Goal: Task Accomplishment & Management: Complete application form

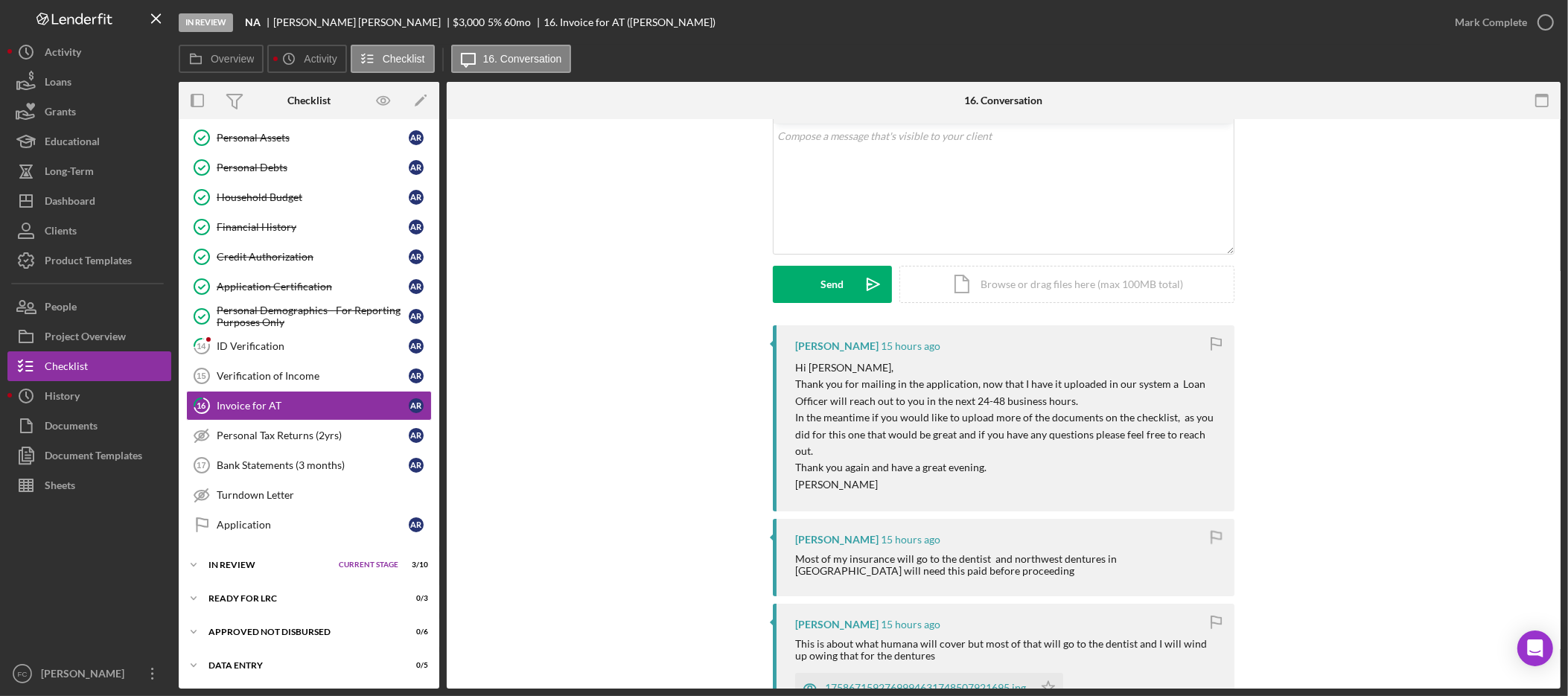
scroll to position [198, 0]
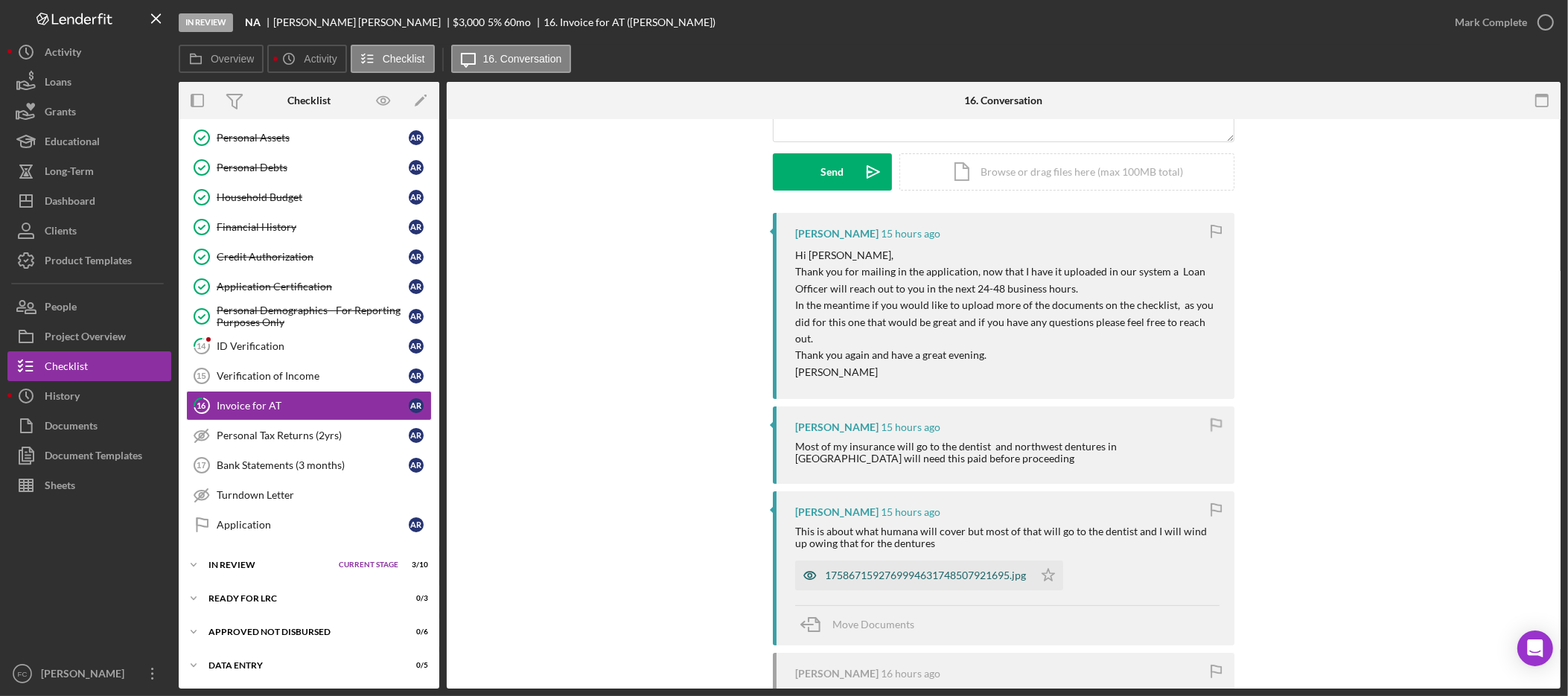
click at [930, 570] on div "1758671592769994631748507921695.jpg" at bounding box center [926, 575] width 201 height 12
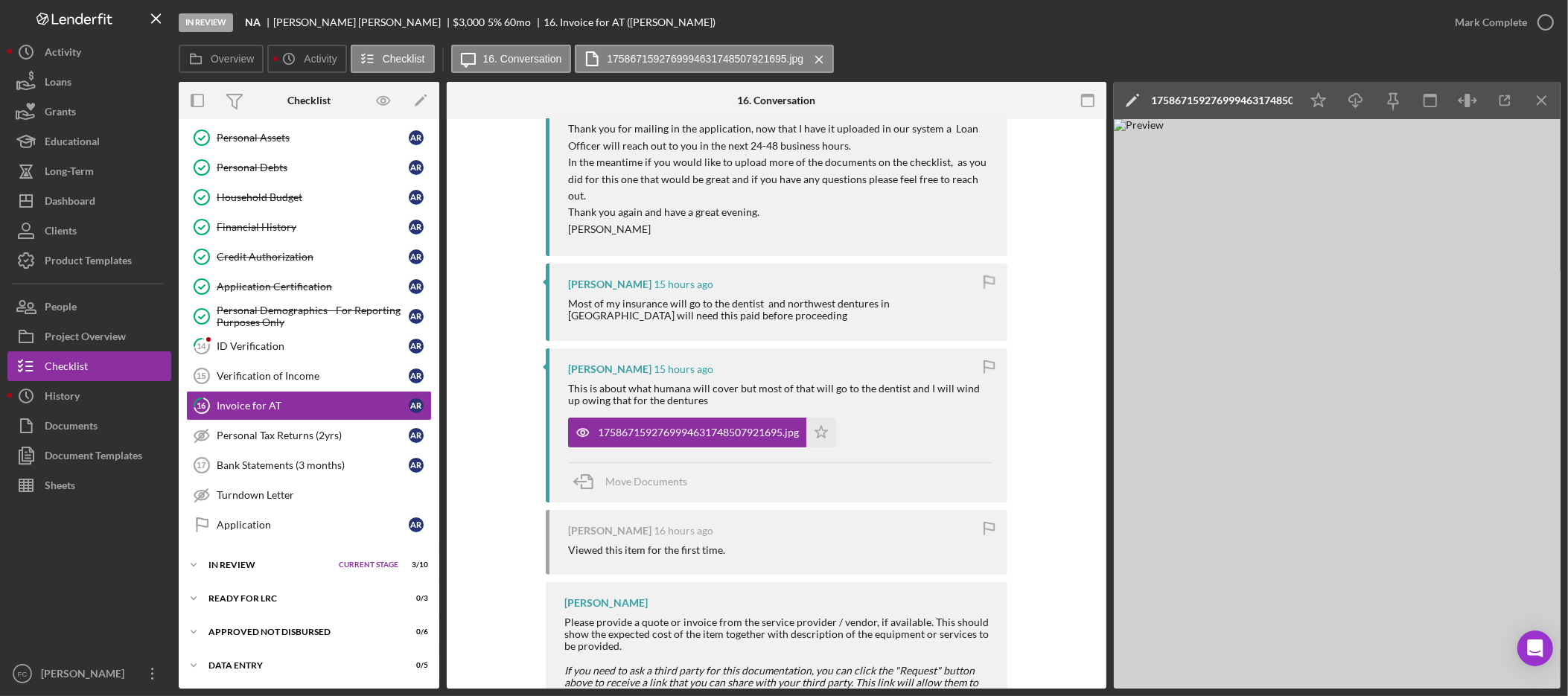
scroll to position [340, 0]
click at [305, 341] on div "ID Verification" at bounding box center [313, 346] width 192 height 12
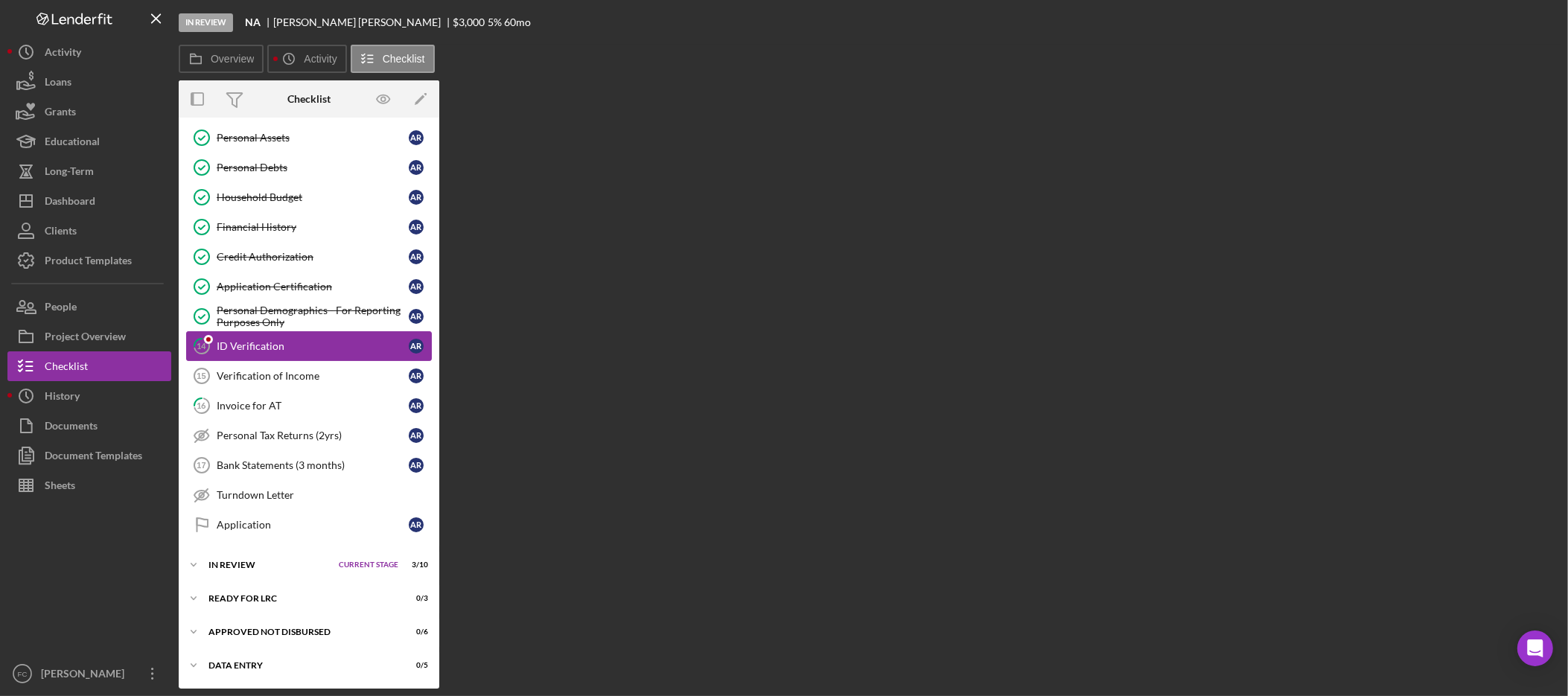
scroll to position [250, 0]
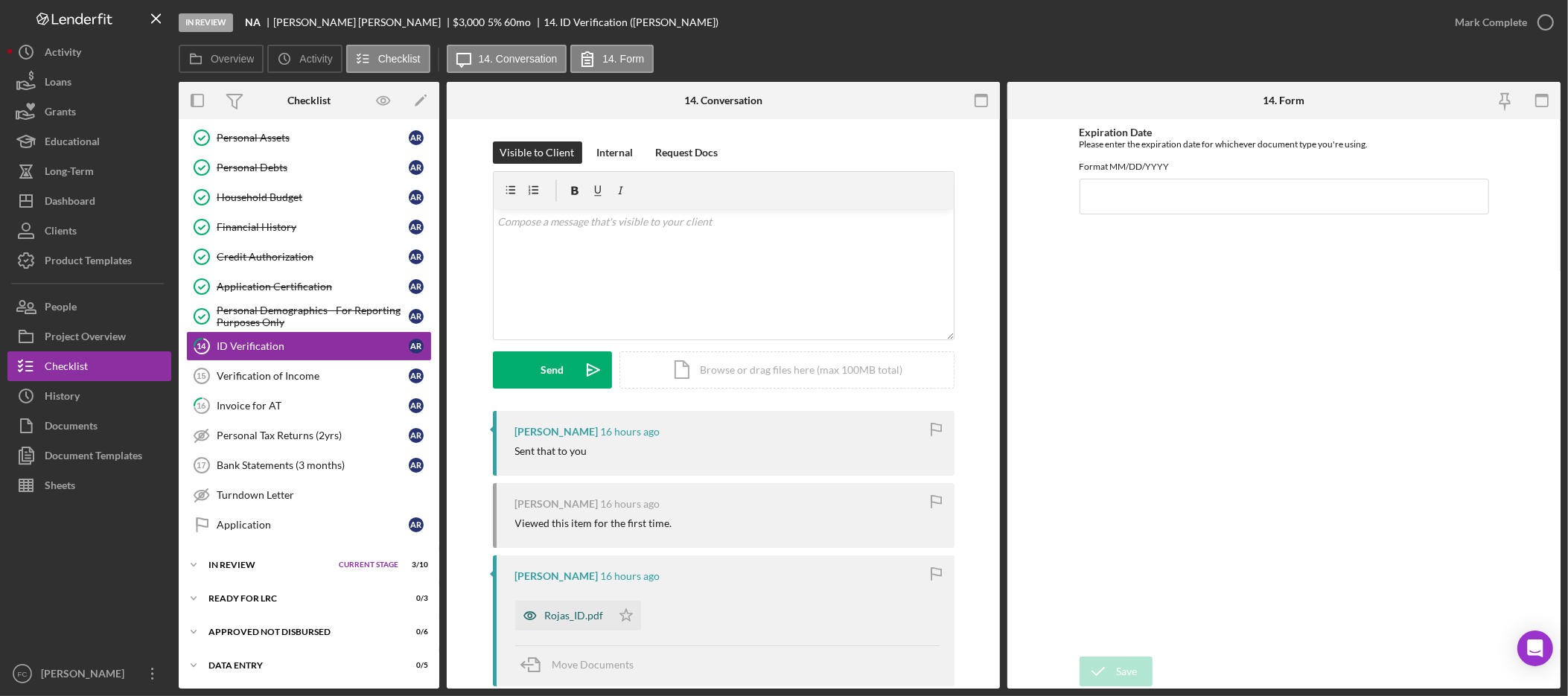
click at [552, 614] on div "Rojas_ID.pdf" at bounding box center [575, 616] width 59 height 12
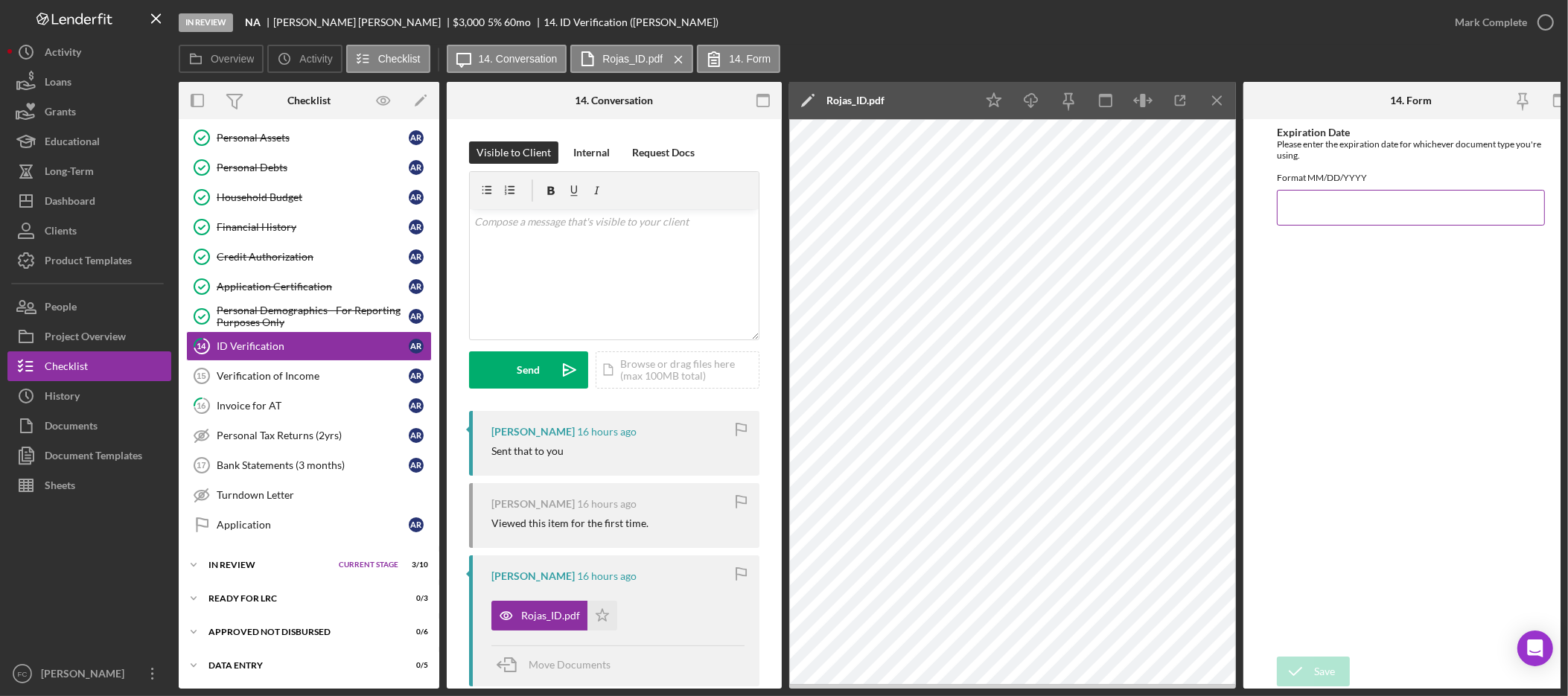
click at [1326, 223] on input "Expiration Date" at bounding box center [1411, 208] width 268 height 36
type input "[DATE]"
click at [1307, 664] on icon "submit" at bounding box center [1295, 671] width 38 height 37
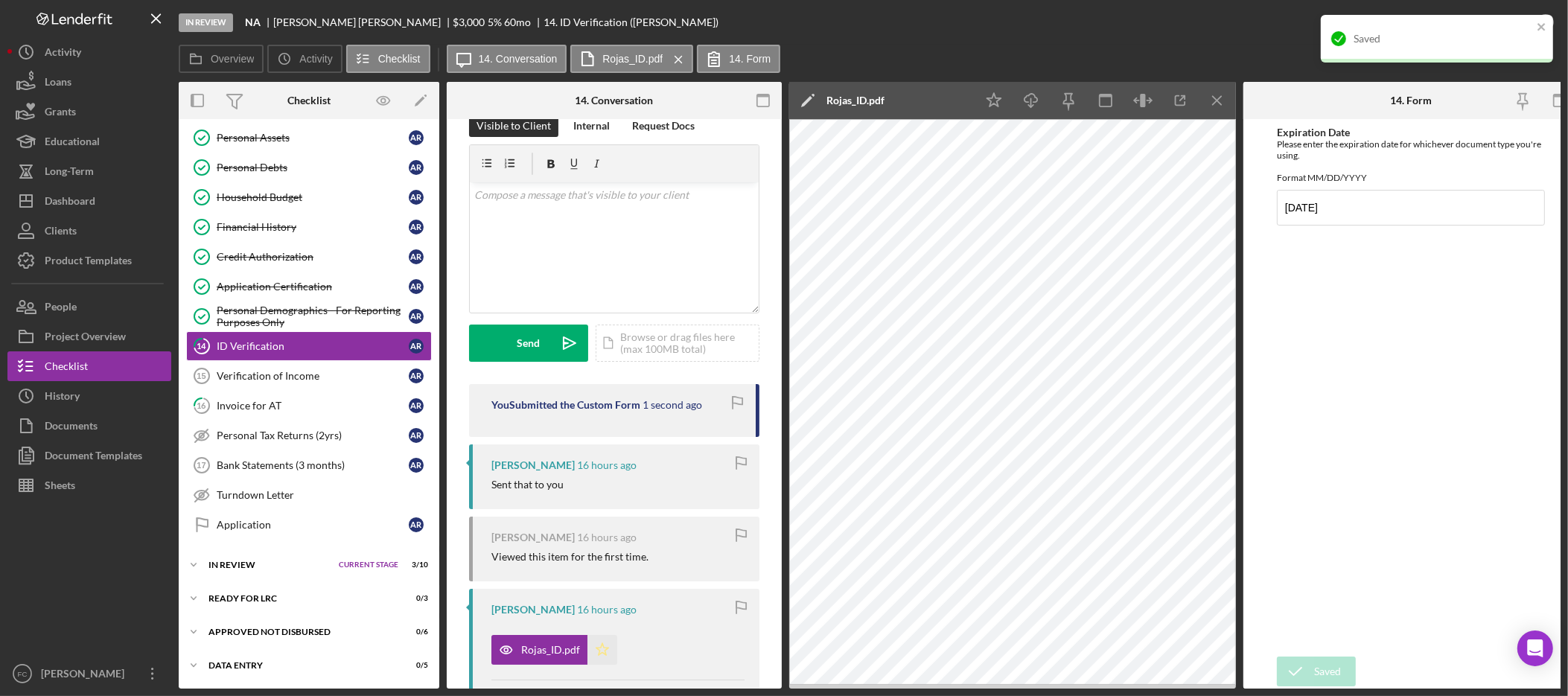
scroll to position [31, 0]
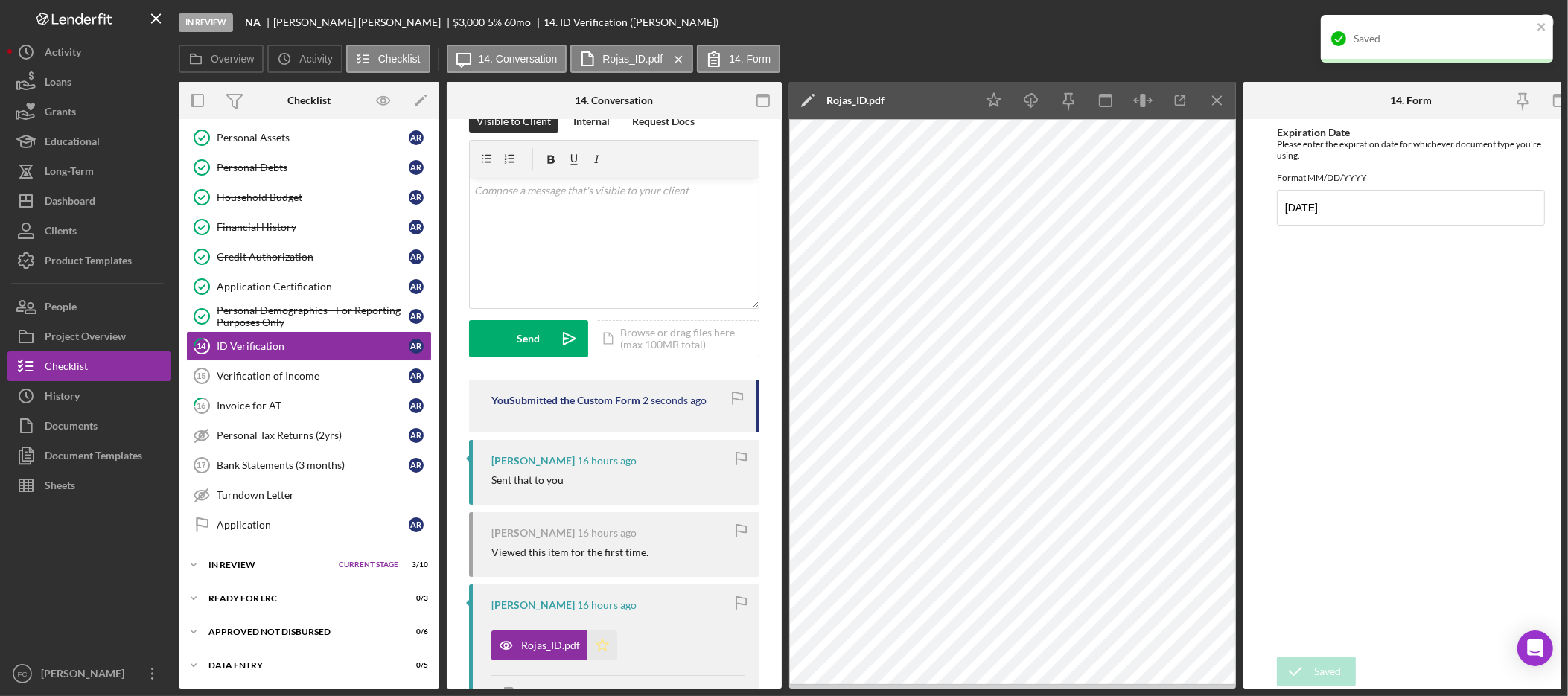
click at [600, 642] on icon "Icon/Star" at bounding box center [602, 645] width 30 height 30
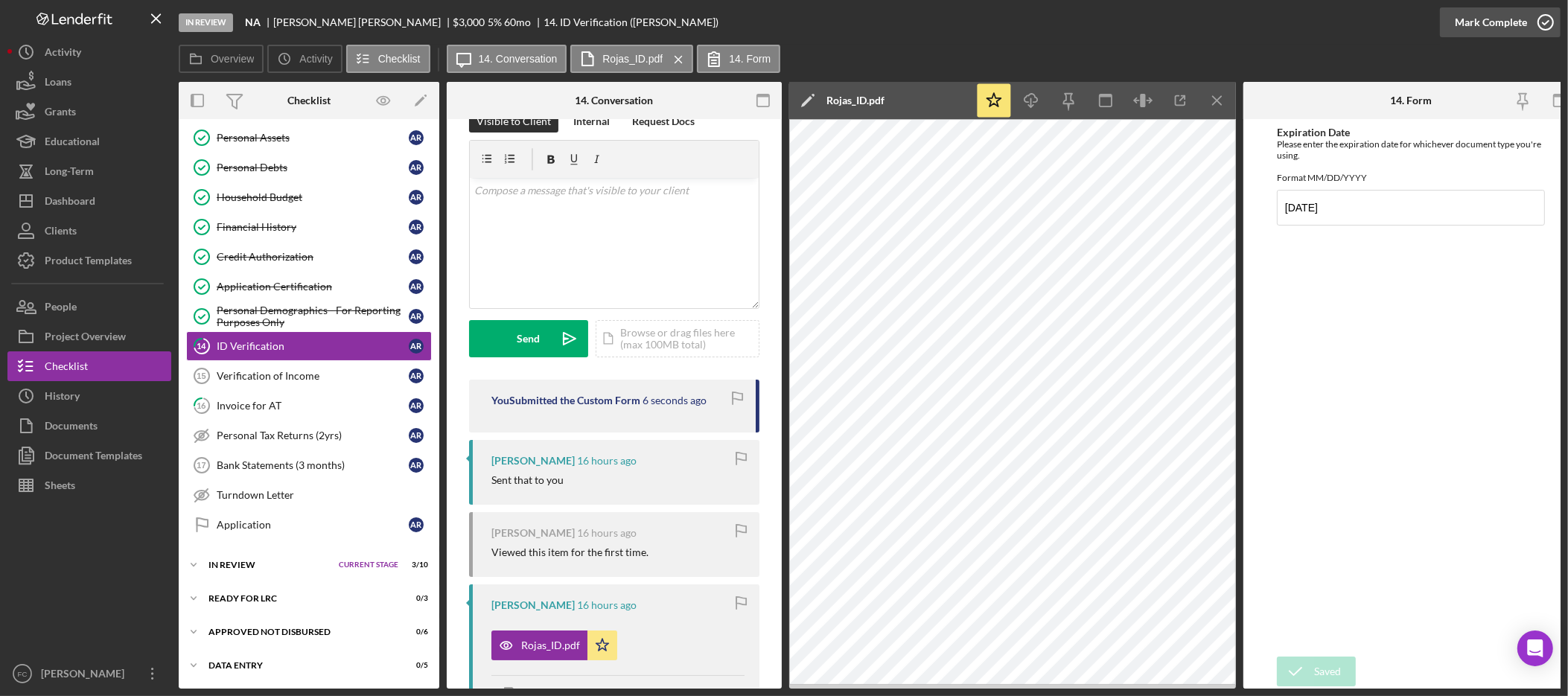
click at [1526, 24] on button "Mark Complete" at bounding box center [1500, 22] width 121 height 30
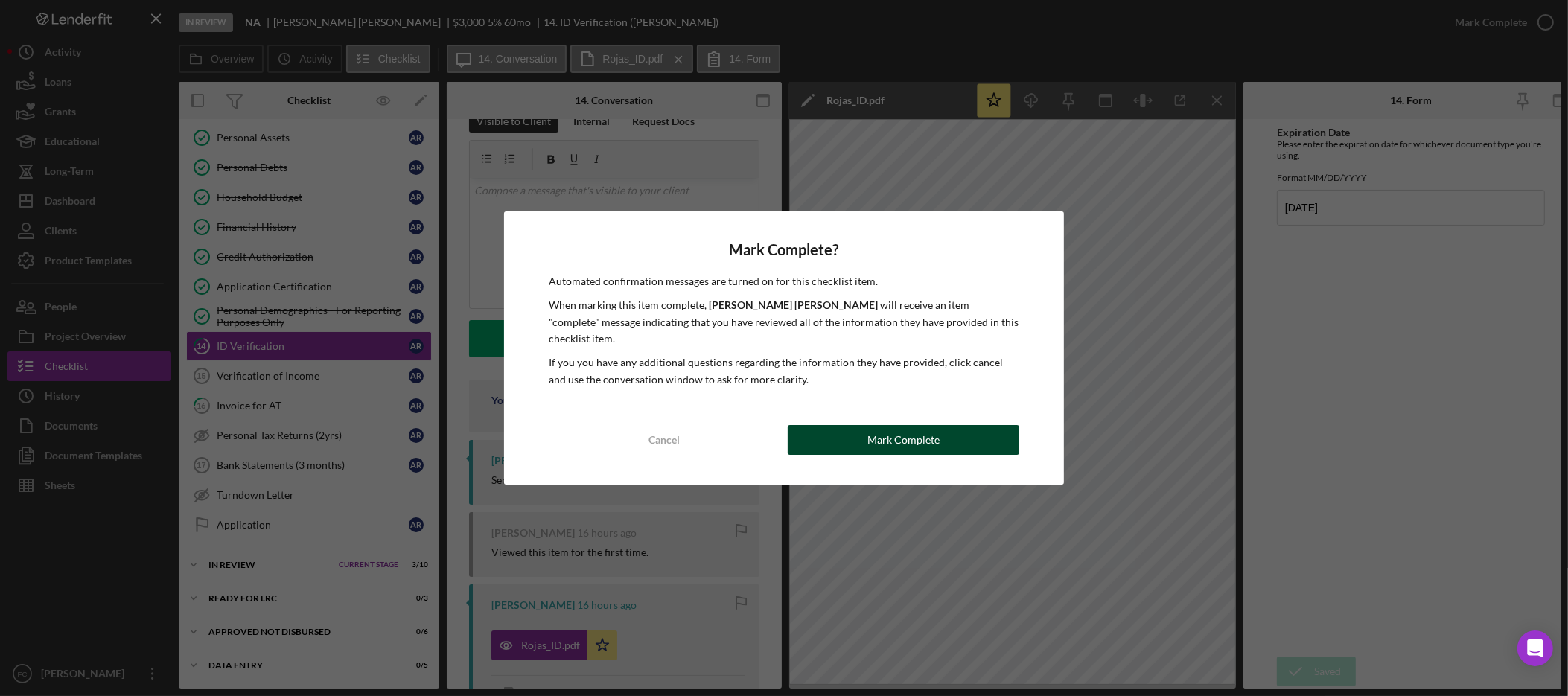
click at [947, 434] on button "Mark Complete" at bounding box center [903, 440] width 231 height 30
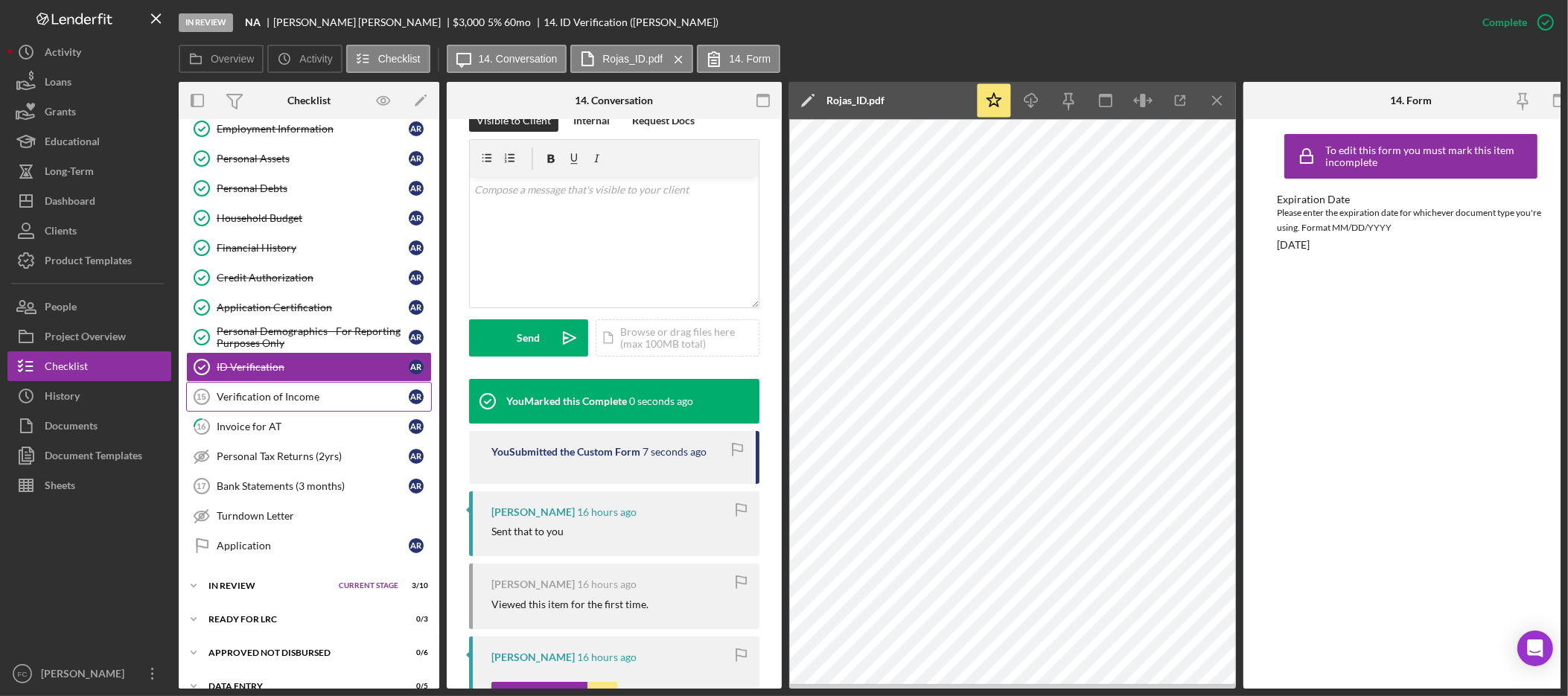
scroll to position [220, 0]
click at [295, 434] on div "Invoice for AT" at bounding box center [313, 428] width 192 height 12
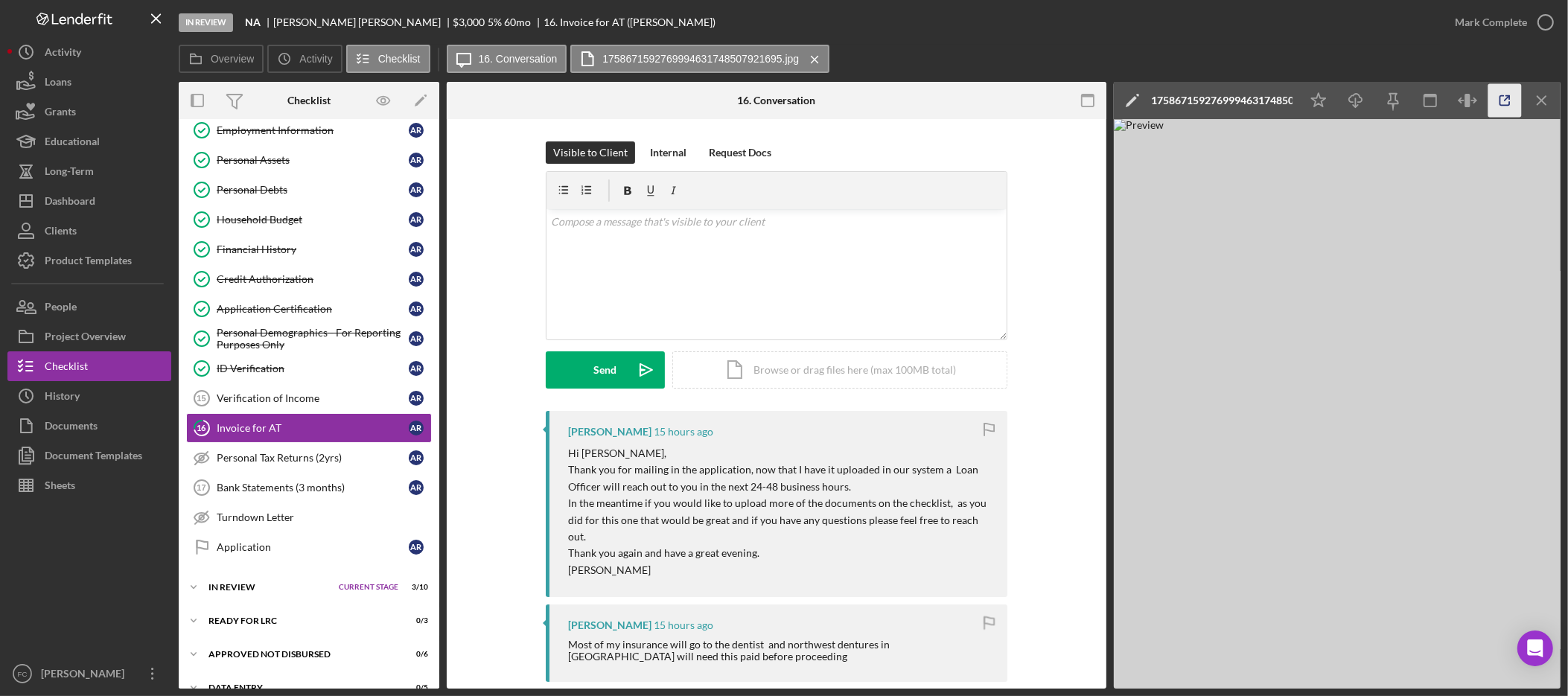
click at [1498, 100] on icon "button" at bounding box center [1505, 101] width 34 height 34
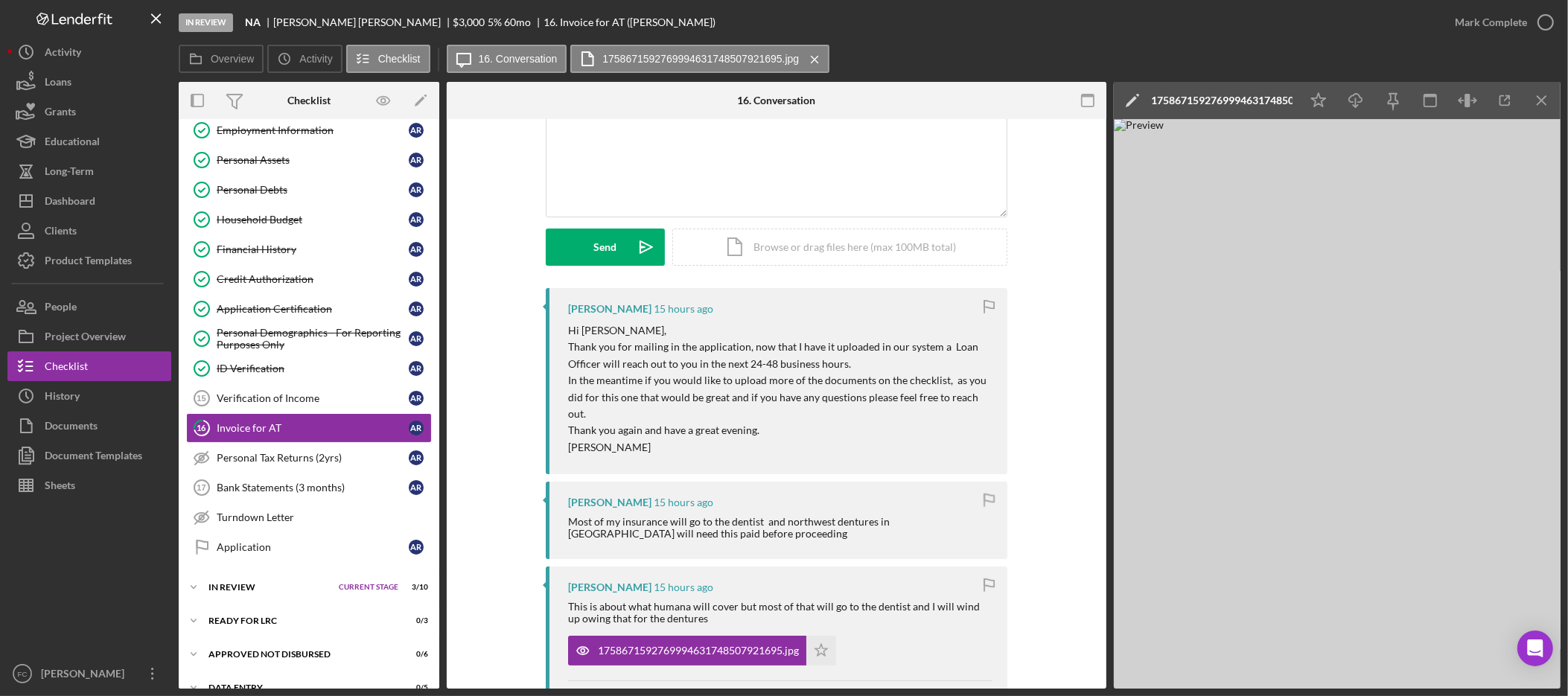
scroll to position [123, 0]
click at [822, 635] on icon "Icon/Star" at bounding box center [822, 649] width 30 height 30
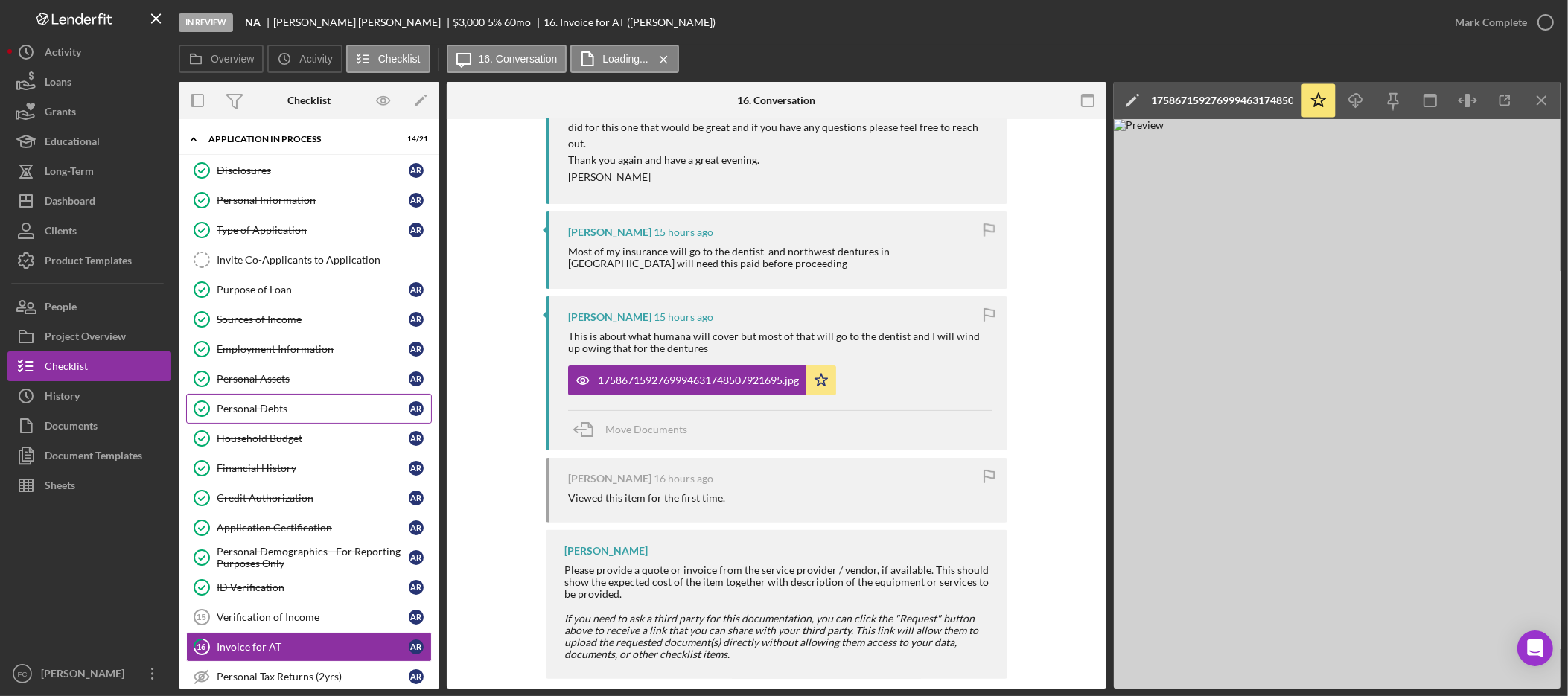
scroll to position [0, 0]
click at [262, 222] on link "Type of Application Type of Application A R" at bounding box center [308, 231] width 246 height 30
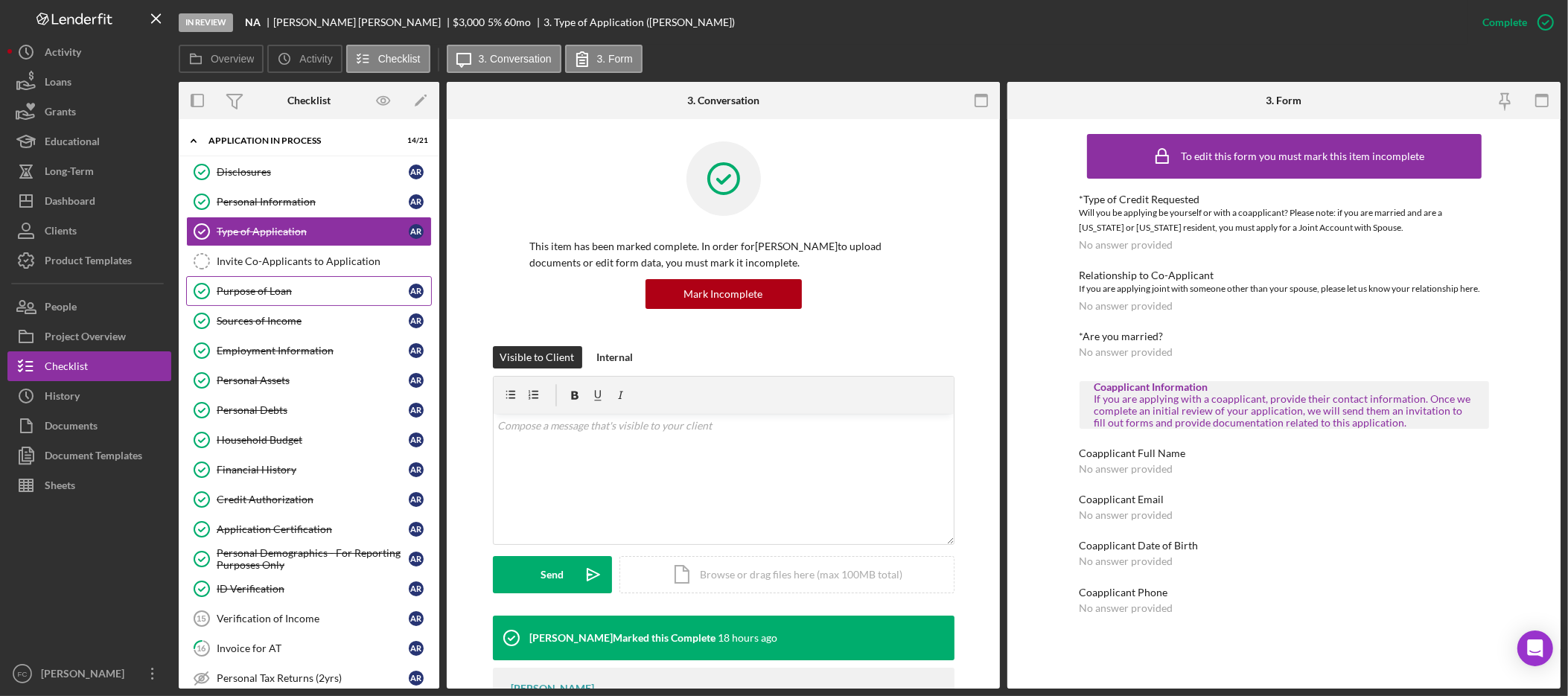
click at [296, 297] on div "Purpose of Loan" at bounding box center [313, 291] width 192 height 12
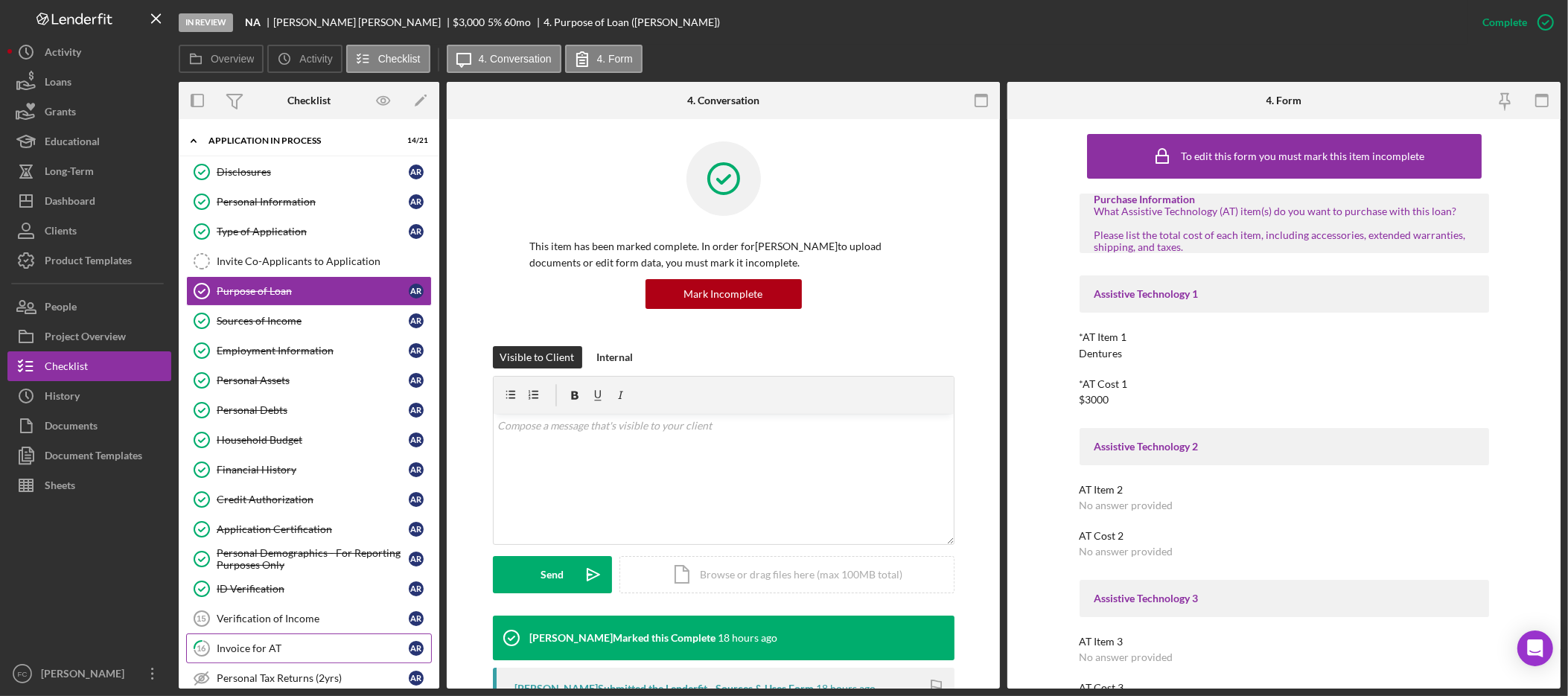
click at [300, 654] on div "Invoice for AT" at bounding box center [313, 648] width 192 height 12
